Goal: Transaction & Acquisition: Subscribe to service/newsletter

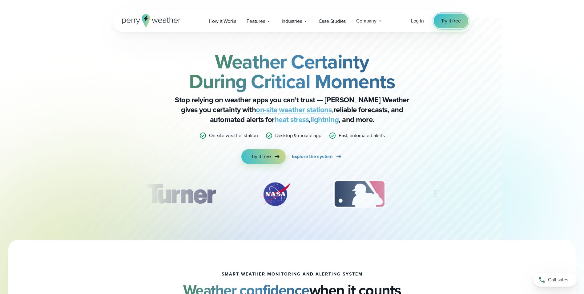
click at [447, 18] on span "Try it free" at bounding box center [452, 20] width 20 height 7
